Goal: Transaction & Acquisition: Subscribe to service/newsletter

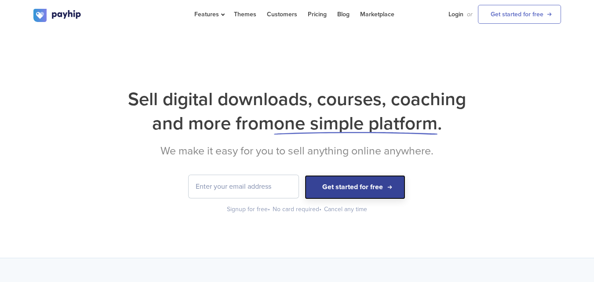
click at [348, 182] on button "Get started for free" at bounding box center [355, 187] width 101 height 24
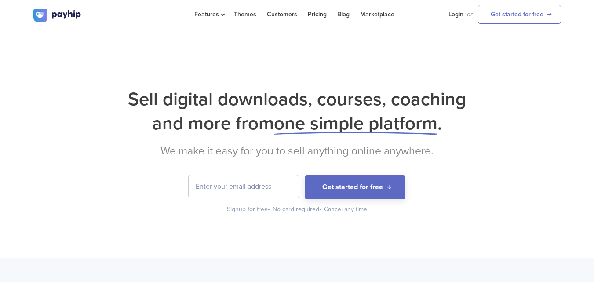
click at [232, 184] on input "email" at bounding box center [244, 186] width 110 height 23
type input "[EMAIL_ADDRESS][DOMAIN_NAME]"
click at [314, 234] on div "Sell digital downloads, courses, coaching and more from one simple platform . W…" at bounding box center [297, 144] width 594 height 228
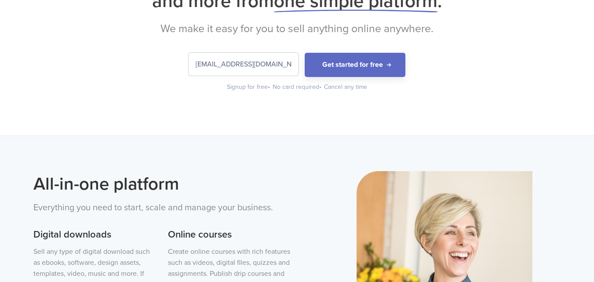
scroll to position [123, 0]
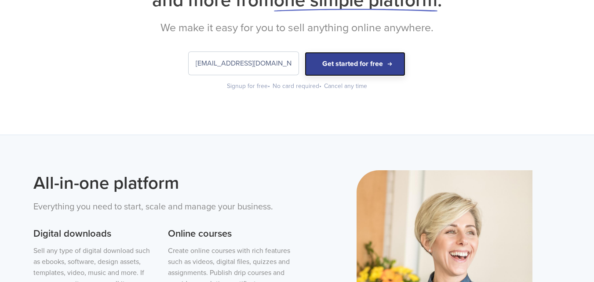
click at [347, 63] on button "Get started for free" at bounding box center [355, 64] width 101 height 24
